Goal: Transaction & Acquisition: Purchase product/service

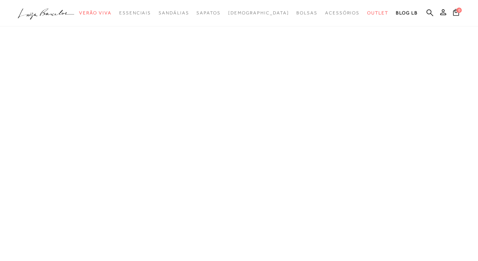
type input "[EMAIL_ADDRESS][DOMAIN_NAME]"
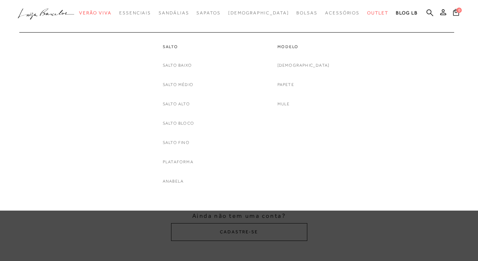
type input "[EMAIL_ADDRESS][DOMAIN_NAME]"
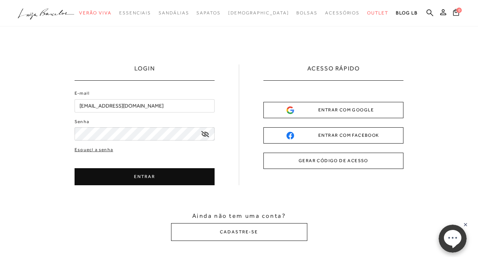
click at [204, 135] on icon at bounding box center [206, 134] width 8 height 6
click at [204, 135] on icon at bounding box center [206, 134] width 8 height 7
click at [158, 180] on button "ENTRAR" at bounding box center [145, 176] width 140 height 17
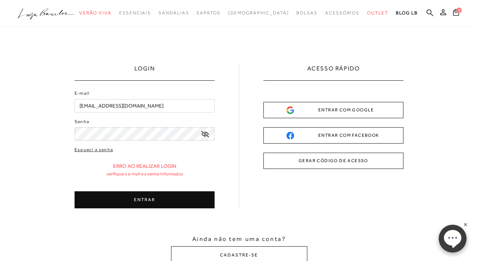
click at [147, 199] on button "ENTRAR" at bounding box center [145, 199] width 140 height 17
click at [353, 161] on button "GERAR CÓDIGO DE ACESSO" at bounding box center [334, 161] width 140 height 16
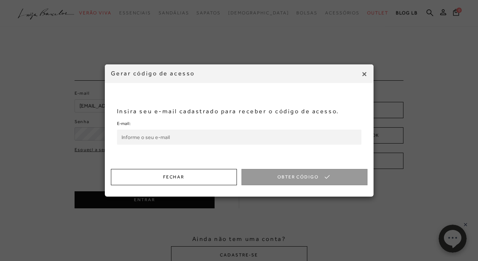
click at [143, 137] on input "E-mail:" at bounding box center [239, 137] width 245 height 15
type input "[EMAIL_ADDRESS][DOMAIN_NAME]"
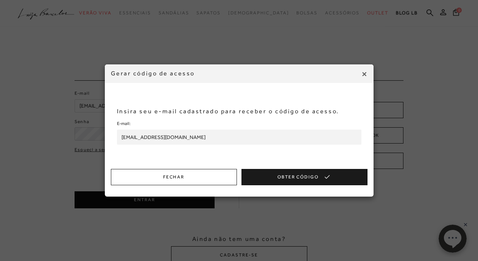
click at [292, 180] on button "Obter Código" at bounding box center [305, 177] width 126 height 16
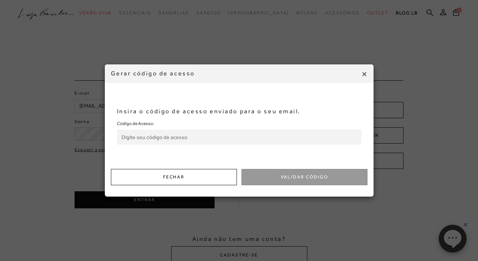
click at [163, 135] on input "Código de Acesso:" at bounding box center [239, 137] width 245 height 15
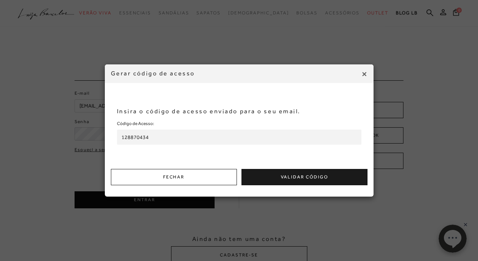
type input "128870434"
click at [305, 178] on button "Validar Código" at bounding box center [305, 177] width 126 height 16
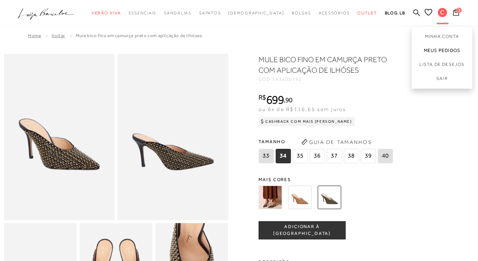
type input "[EMAIL_ADDRESS][DOMAIN_NAME]"
click at [449, 48] on link "Meus Pedidos" at bounding box center [442, 51] width 61 height 14
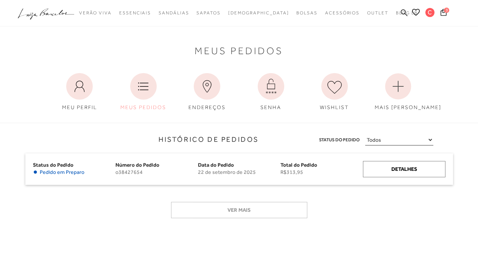
scroll to position [38, 0]
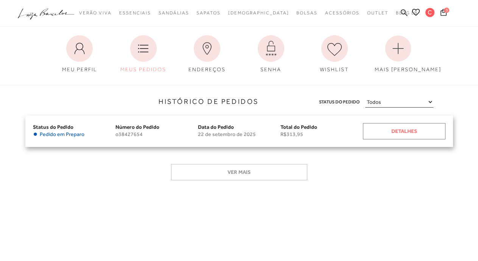
click at [396, 133] on div "Detalhes" at bounding box center [404, 131] width 83 height 16
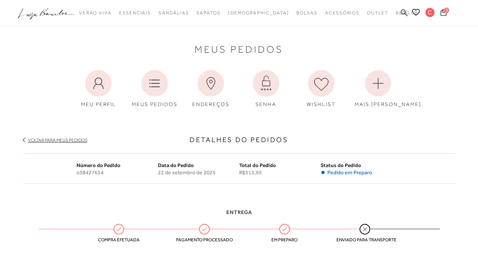
click at [444, 11] on span "3" at bounding box center [446, 10] width 5 height 5
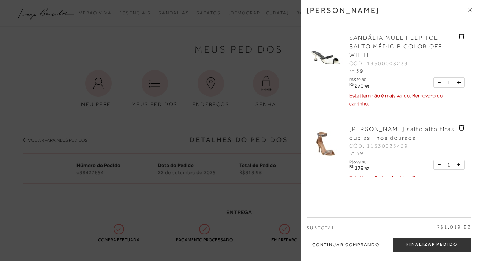
click at [462, 36] on icon at bounding box center [462, 36] width 1 height 3
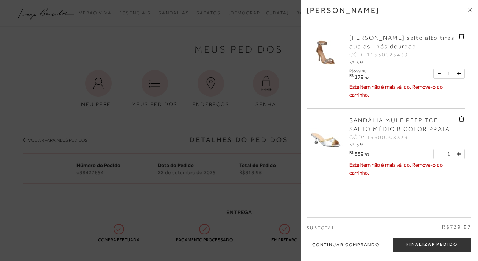
click at [462, 36] on icon at bounding box center [462, 36] width 1 height 3
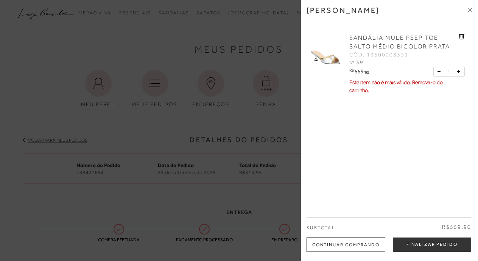
click at [462, 36] on icon at bounding box center [462, 36] width 1 height 3
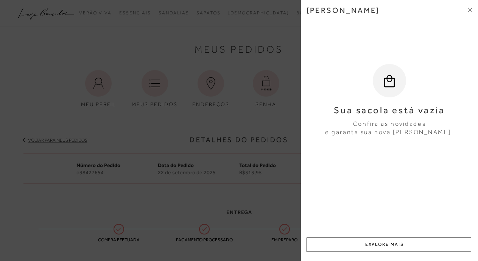
click at [470, 8] on icon at bounding box center [470, 10] width 5 height 5
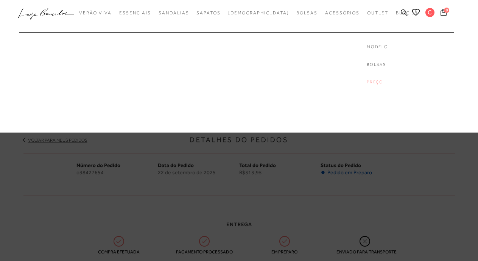
click at [367, 80] on link "Preço" at bounding box center [397, 82] width 61 height 6
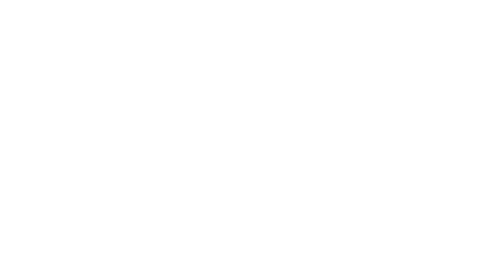
type input "[EMAIL_ADDRESS][DOMAIN_NAME]"
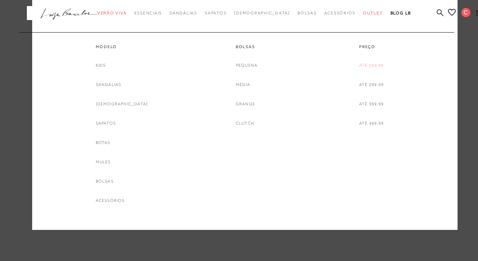
click at [374, 65] on link "Até 199,99" at bounding box center [371, 65] width 25 height 8
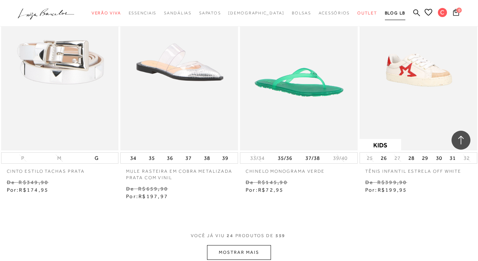
scroll to position [1250, 0]
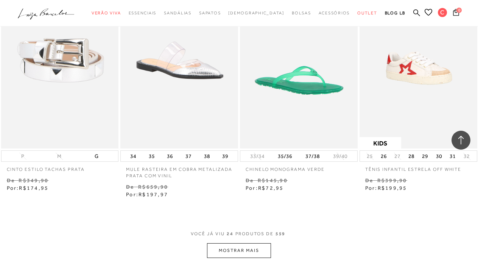
click at [252, 249] on button "MOSTRAR MAIS" at bounding box center [239, 250] width 64 height 15
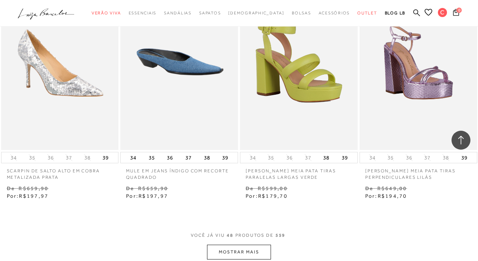
scroll to position [2765, 0]
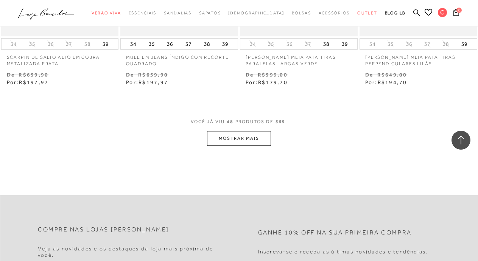
click at [249, 139] on button "MOSTRAR MAIS" at bounding box center [239, 138] width 64 height 15
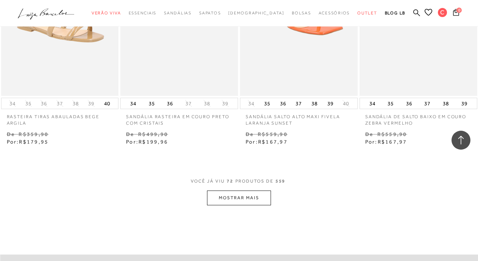
scroll to position [4205, 0]
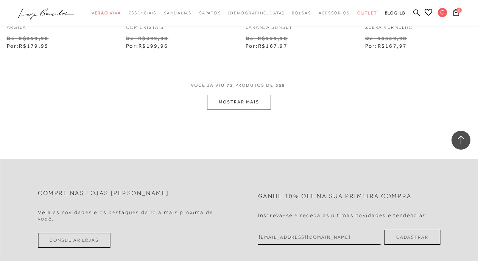
click at [251, 103] on button "MOSTRAR MAIS" at bounding box center [239, 102] width 64 height 15
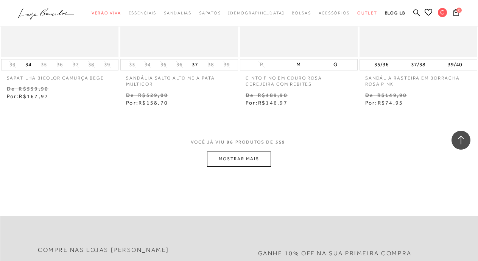
scroll to position [5569, 0]
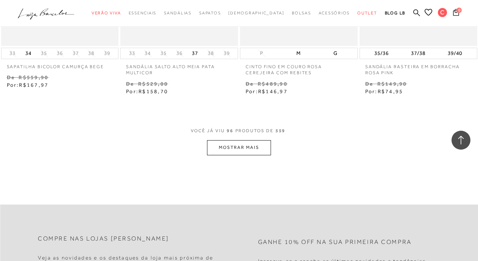
click at [250, 147] on button "MOSTRAR MAIS" at bounding box center [239, 147] width 64 height 15
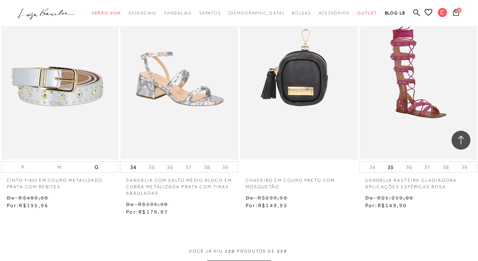
scroll to position [6629, 0]
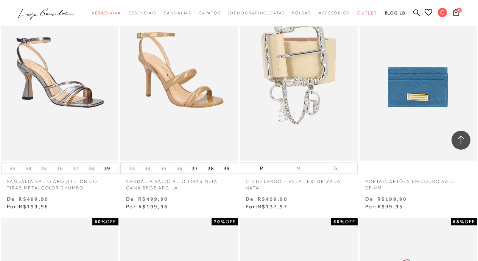
drag, startPoint x: 106, startPoint y: 167, endPoint x: 101, endPoint y: 179, distance: 13.0
click at [106, 167] on button "39" at bounding box center [107, 168] width 11 height 11
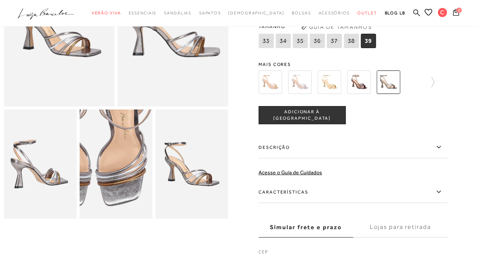
click at [140, 195] on img at bounding box center [93, 140] width 146 height 219
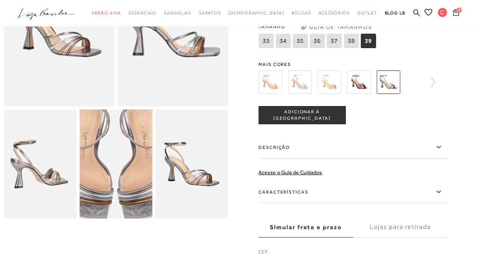
click at [117, 175] on img at bounding box center [115, 159] width 146 height 219
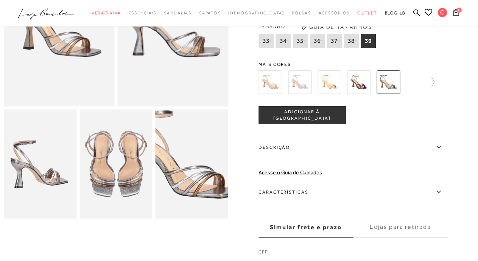
click at [202, 180] on img at bounding box center [185, 154] width 146 height 219
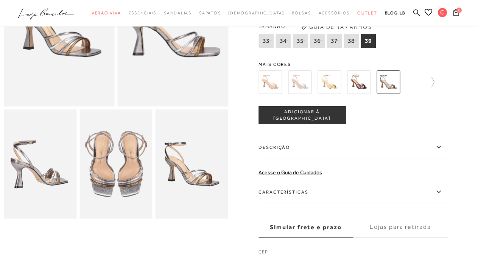
click at [52, 200] on img at bounding box center [40, 163] width 73 height 109
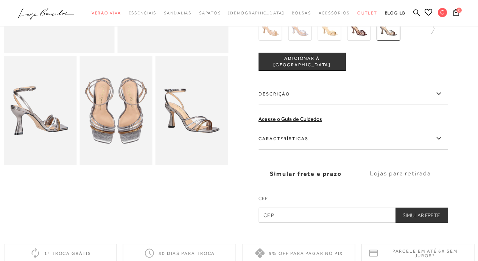
scroll to position [38, 0]
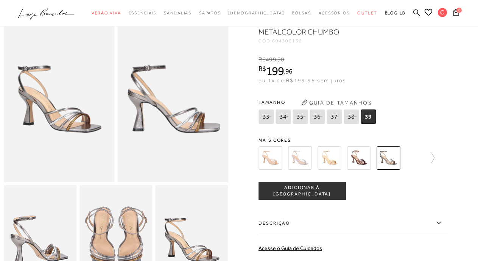
click at [363, 164] on img at bounding box center [358, 157] width 23 height 23
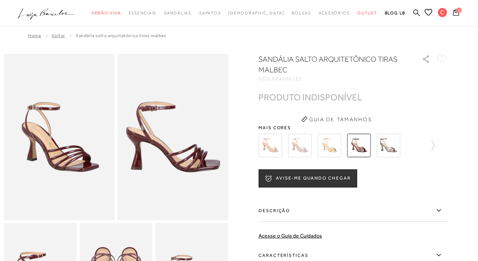
click at [394, 145] on img at bounding box center [388, 145] width 23 height 23
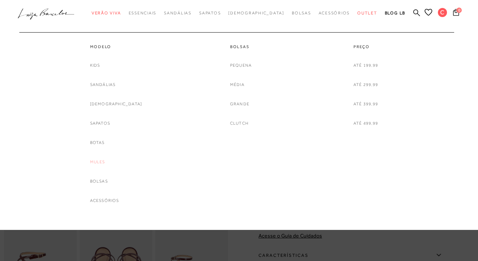
click at [105, 163] on link "Mules" at bounding box center [97, 162] width 15 height 8
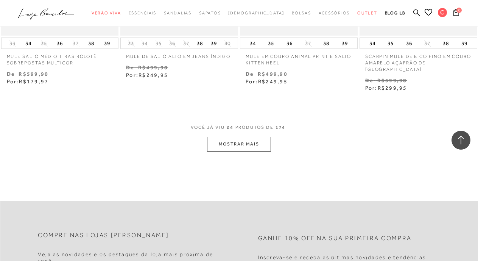
scroll to position [1364, 0]
click at [221, 148] on button "MOSTRAR MAIS" at bounding box center [239, 143] width 64 height 15
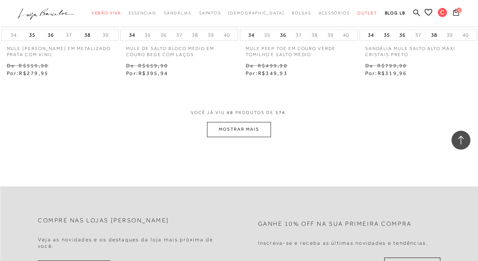
scroll to position [2803, 0]
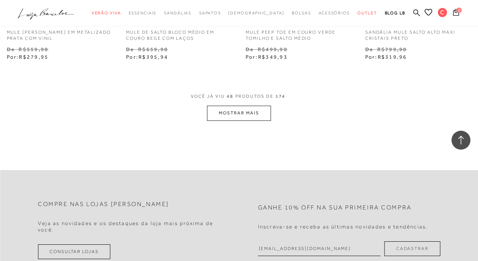
click at [240, 115] on button "MOSTRAR MAIS" at bounding box center [239, 113] width 64 height 15
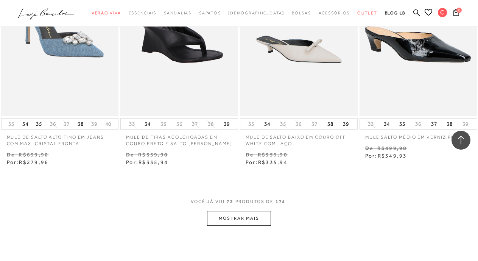
scroll to position [4167, 0]
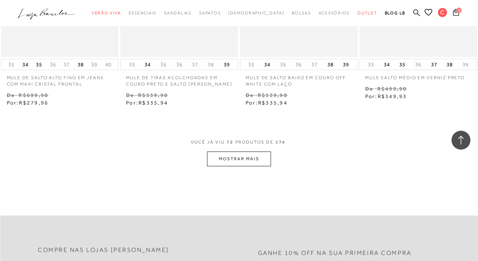
click at [231, 158] on button "MOSTRAR MAIS" at bounding box center [239, 159] width 64 height 15
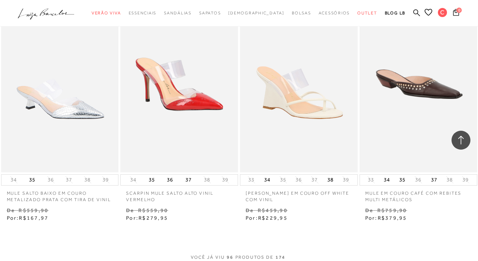
scroll to position [5569, 0]
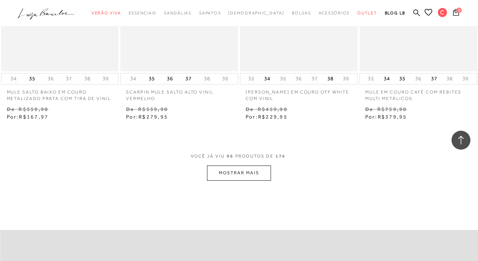
click at [253, 168] on button "MOSTRAR MAIS" at bounding box center [239, 173] width 64 height 15
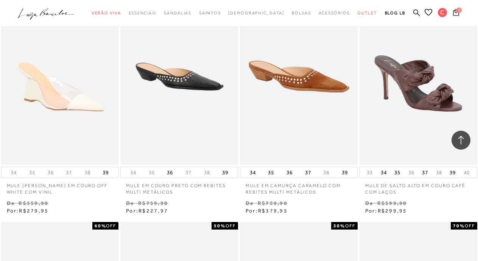
scroll to position [5936, 0]
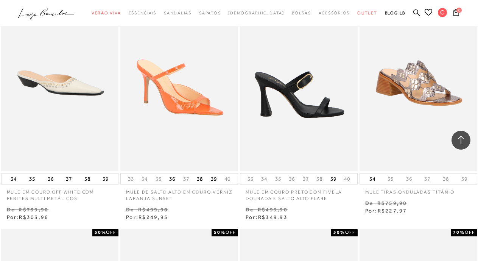
click at [303, 100] on img at bounding box center [299, 83] width 117 height 177
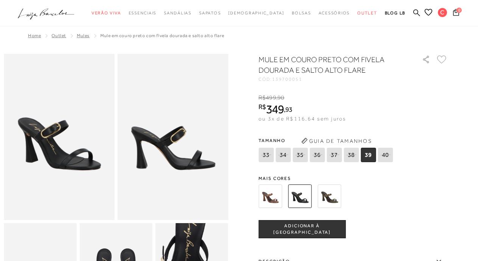
click at [277, 198] on img at bounding box center [270, 195] width 23 height 23
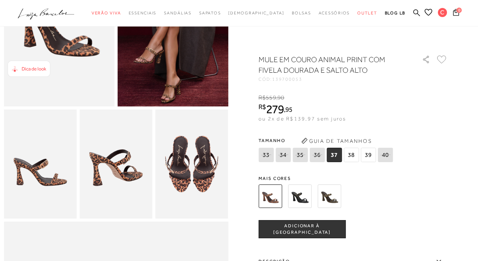
click at [373, 155] on span "39" at bounding box center [368, 155] width 15 height 14
click at [320, 230] on span "ADICIONAR À [GEOGRAPHIC_DATA]" at bounding box center [302, 229] width 86 height 13
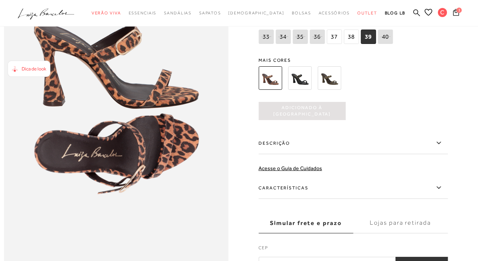
scroll to position [530, 0]
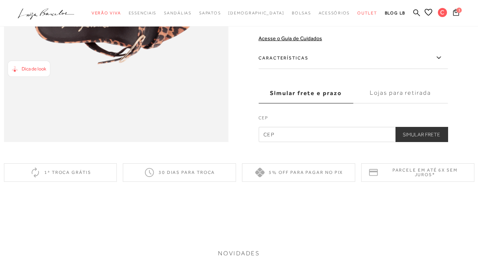
click at [313, 142] on input "text" at bounding box center [353, 134] width 189 height 15
type input "87013-000"
click at [427, 142] on button "Simular Frete" at bounding box center [421, 134] width 53 height 15
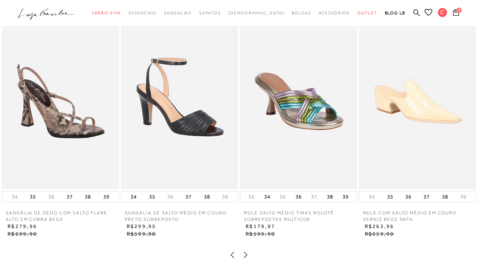
scroll to position [796, 0]
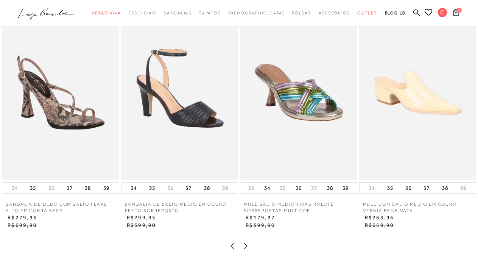
click at [56, 142] on img at bounding box center [60, 93] width 117 height 176
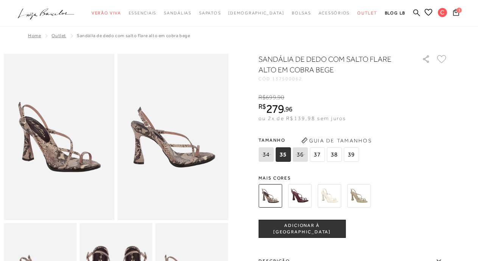
click at [335, 198] on img at bounding box center [329, 195] width 23 height 23
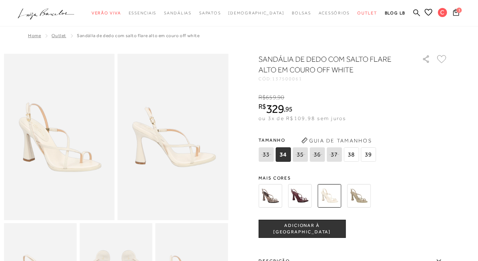
click at [301, 194] on img at bounding box center [299, 195] width 23 height 23
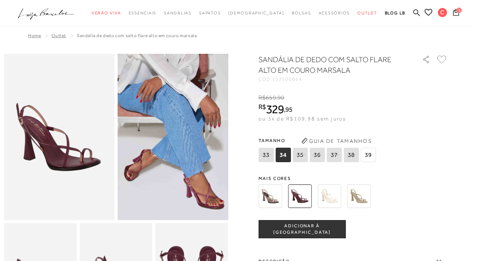
click at [268, 198] on img at bounding box center [270, 195] width 23 height 23
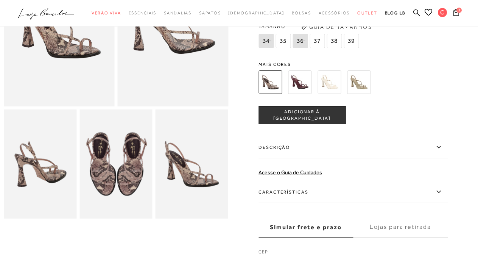
click at [133, 195] on img at bounding box center [116, 163] width 73 height 109
click at [459, 13] on icon at bounding box center [456, 12] width 6 height 7
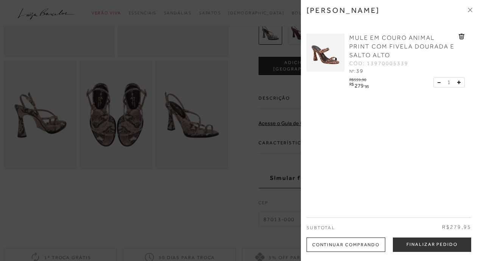
scroll to position [189, 0]
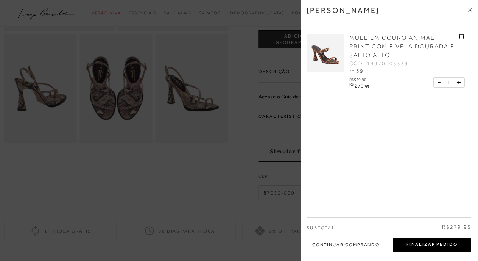
click at [431, 246] on button "Finalizar Pedido" at bounding box center [432, 245] width 78 height 14
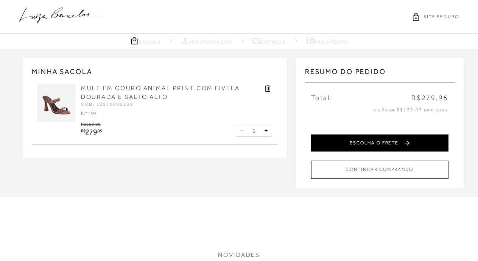
click at [408, 143] on button "ESCOLHA O FRETE" at bounding box center [380, 142] width 138 height 17
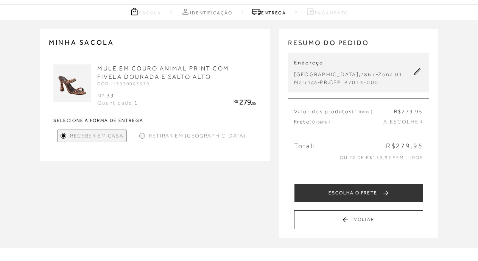
scroll to position [38, 0]
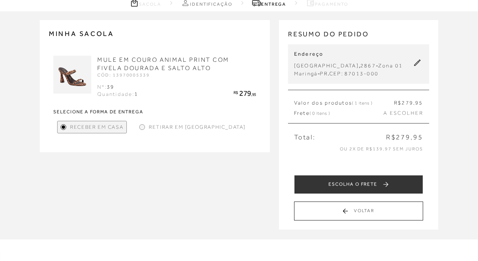
click at [143, 128] on div at bounding box center [142, 126] width 3 height 3
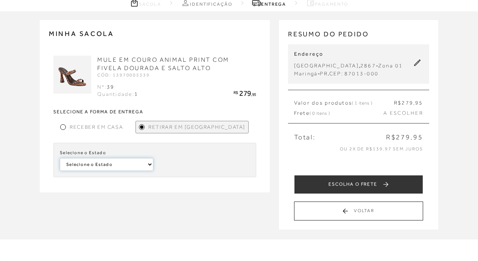
click at [150, 164] on select "Selecione o Estado [GEOGRAPHIC_DATA] [GEOGRAPHIC_DATA] [GEOGRAPHIC_DATA]" at bounding box center [107, 164] width 94 height 13
click at [64, 127] on div at bounding box center [62, 126] width 3 height 3
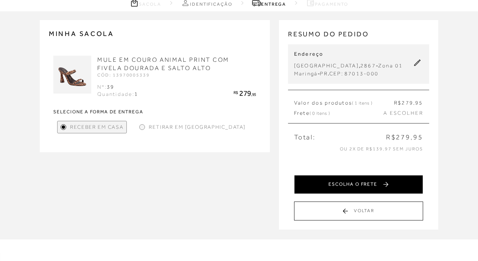
click at [377, 185] on button "ESCOLHA O FRETE" at bounding box center [358, 184] width 129 height 19
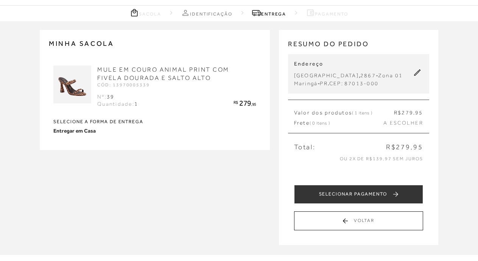
scroll to position [76, 0]
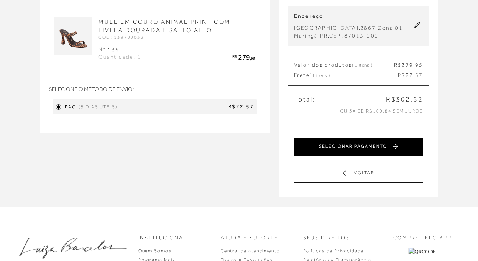
click at [365, 146] on button "SELECIONAR PAGAMENTO" at bounding box center [358, 146] width 129 height 19
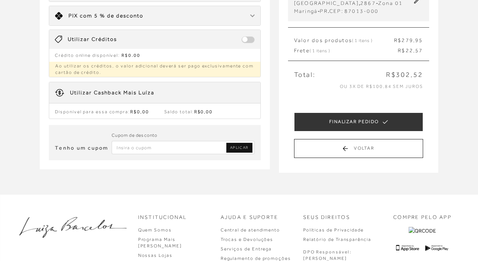
scroll to position [114, 0]
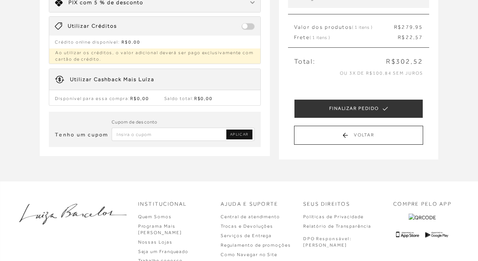
click at [162, 127] on div "Cupom de desconto" at bounding box center [183, 123] width 143 height 10
click at [163, 133] on input "Inserir Código da Promoção" at bounding box center [183, 134] width 143 height 13
type input "PRIMEIRALB"
click at [239, 136] on span "APLICAR" at bounding box center [239, 134] width 19 height 5
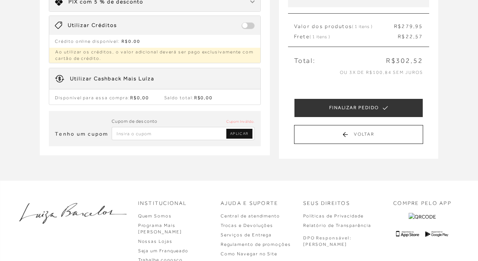
scroll to position [103, 0]
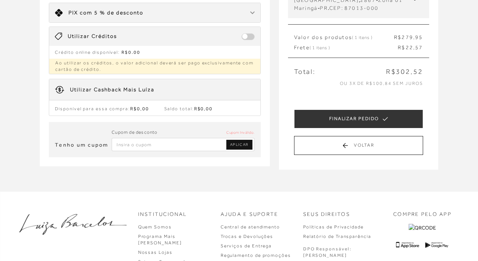
click at [254, 12] on img at bounding box center [252, 12] width 5 height 3
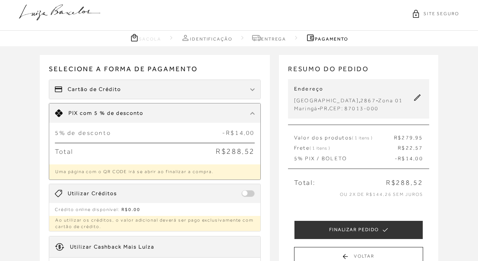
scroll to position [0, 0]
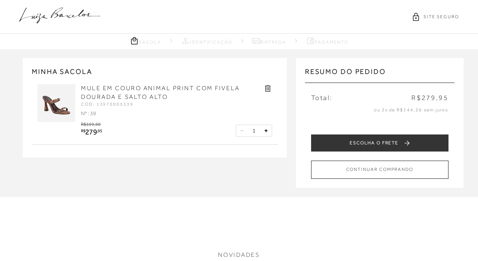
type input "[EMAIL_ADDRESS][DOMAIN_NAME]"
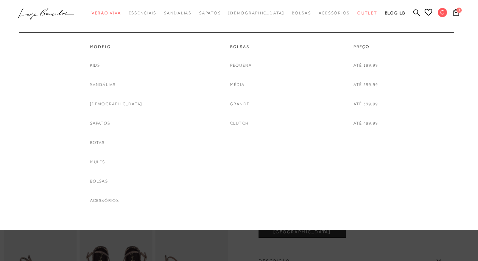
click at [358, 11] on span "Outlet" at bounding box center [368, 13] width 20 height 5
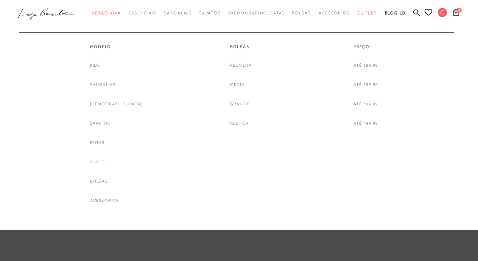
click at [105, 163] on link "Mules" at bounding box center [97, 162] width 15 height 8
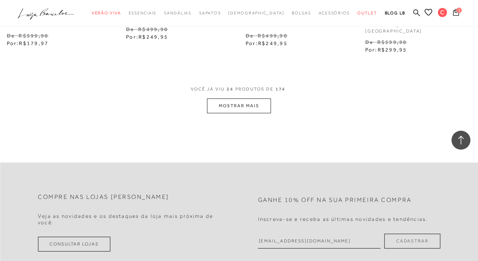
scroll to position [1477, 0]
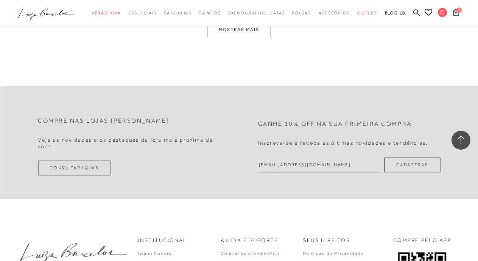
click at [248, 34] on button "MOSTRAR MAIS" at bounding box center [239, 29] width 64 height 15
click at [225, 105] on div "Compre nas lojas [PERSON_NAME] as novidades e os destaques da loja mais próxima…" at bounding box center [239, 142] width 478 height 113
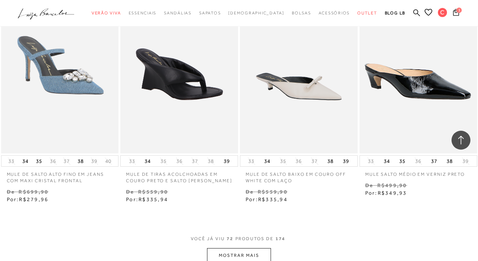
scroll to position [4146, 0]
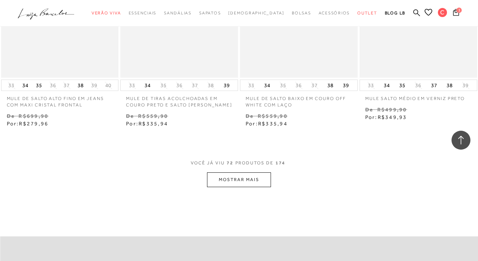
click at [241, 179] on button "MOSTRAR MAIS" at bounding box center [239, 179] width 64 height 15
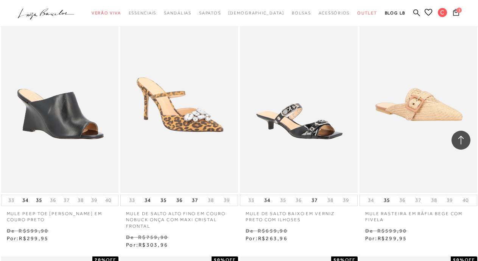
scroll to position [5472, 0]
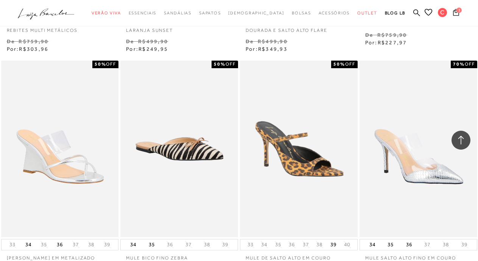
scroll to position [6154, 0]
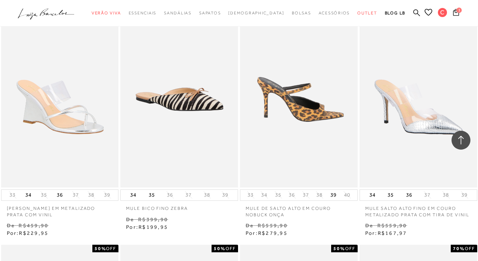
click at [311, 125] on img at bounding box center [299, 99] width 117 height 177
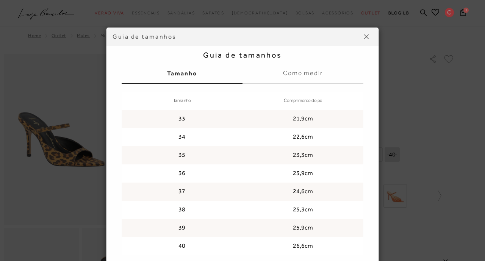
click at [364, 35] on img at bounding box center [366, 36] width 5 height 5
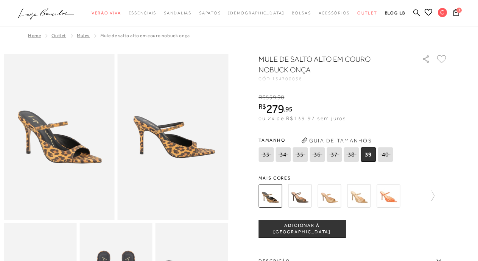
click at [304, 229] on span "ADICIONAR À [GEOGRAPHIC_DATA]" at bounding box center [302, 228] width 86 height 13
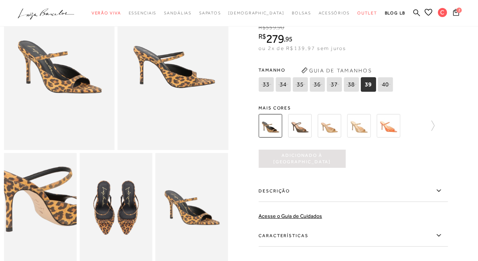
scroll to position [38, 0]
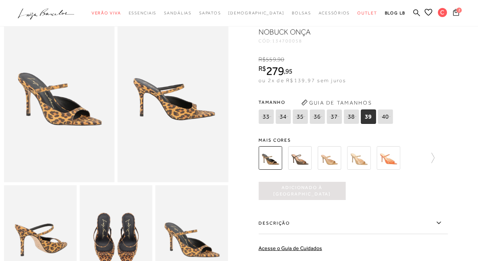
click at [454, 13] on icon at bounding box center [456, 12] width 6 height 7
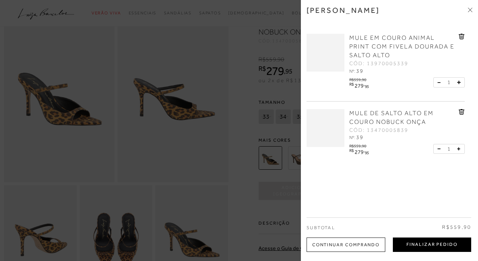
click at [423, 242] on button "Finalizar Pedido" at bounding box center [432, 245] width 78 height 14
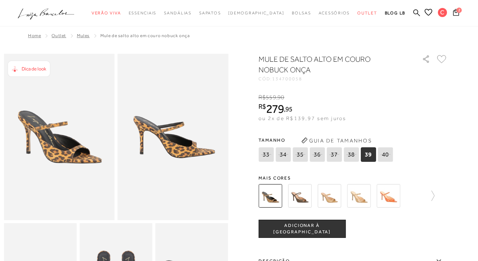
click at [302, 250] on label "Descrição" at bounding box center [353, 261] width 189 height 22
click at [0, 0] on input "Descrição" at bounding box center [0, 0] width 0 height 0
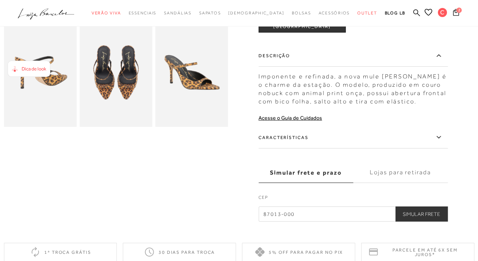
scroll to position [227, 0]
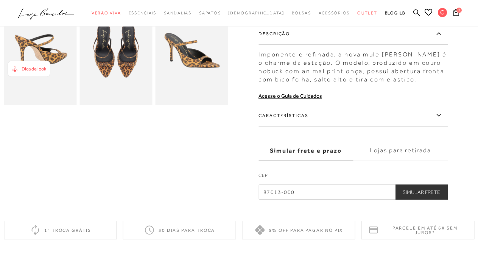
click at [311, 116] on label "Características" at bounding box center [353, 116] width 189 height 22
click at [0, 0] on input "Características" at bounding box center [0, 0] width 0 height 0
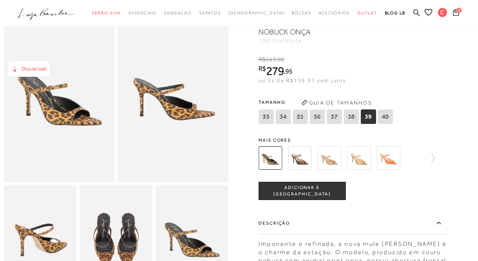
scroll to position [0, 0]
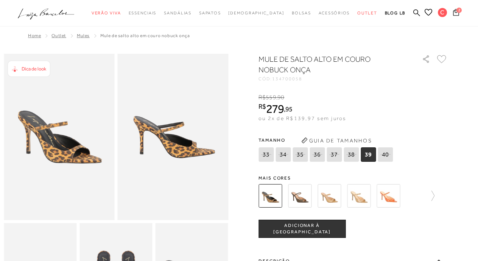
click at [455, 11] on icon at bounding box center [456, 12] width 6 height 7
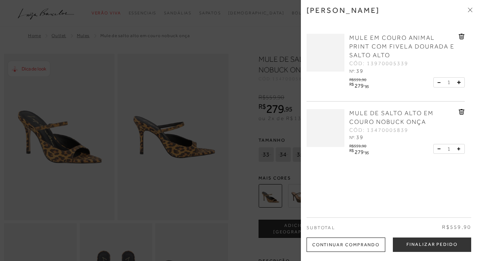
click at [222, 228] on div at bounding box center [239, 130] width 478 height 261
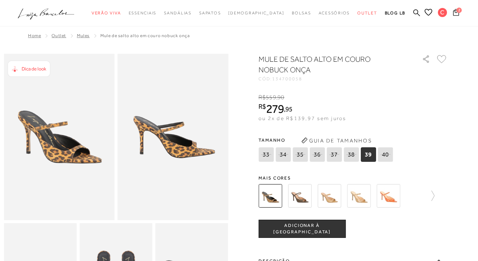
click at [457, 14] on icon at bounding box center [456, 12] width 6 height 7
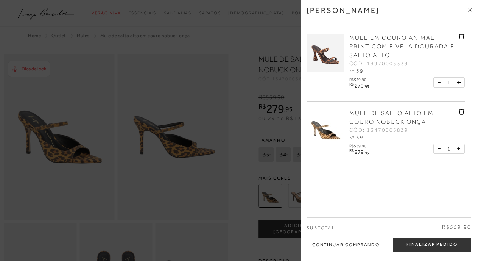
click at [332, 63] on img at bounding box center [326, 53] width 38 height 38
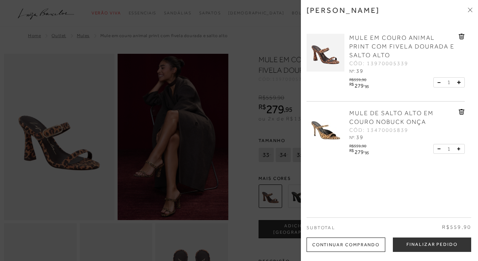
click at [471, 9] on icon at bounding box center [471, 9] width 2 height 2
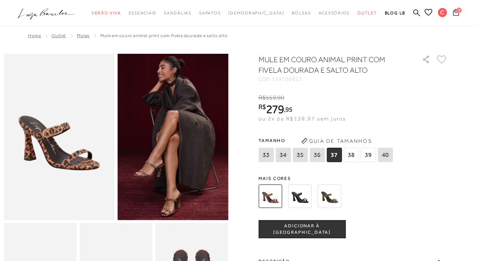
click at [455, 14] on icon at bounding box center [456, 12] width 6 height 7
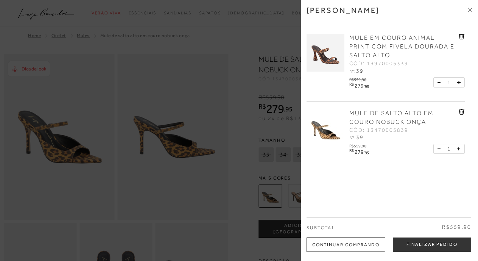
click at [218, 172] on div at bounding box center [239, 130] width 478 height 261
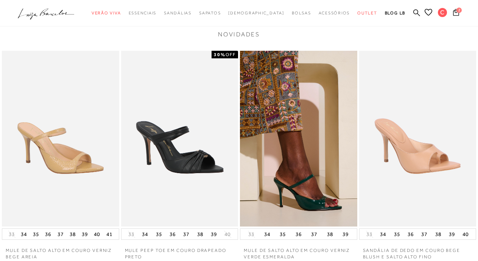
scroll to position [585, 0]
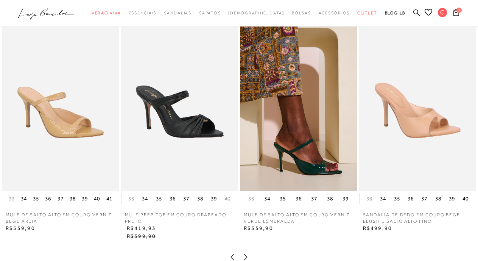
click at [415, 123] on img at bounding box center [417, 103] width 117 height 176
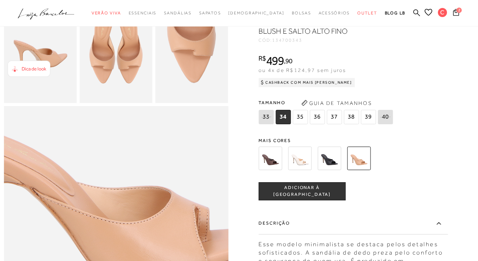
scroll to position [227, 0]
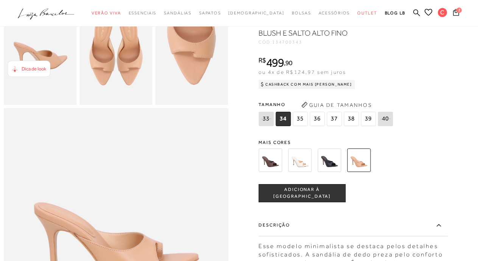
click at [311, 172] on img at bounding box center [299, 159] width 23 height 23
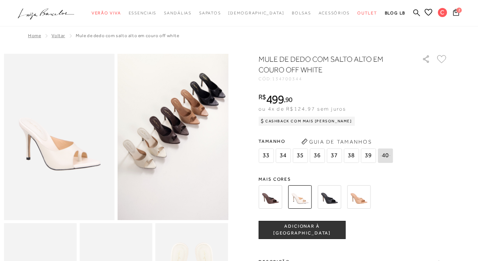
click at [270, 196] on img at bounding box center [270, 196] width 23 height 23
